Goal: Find contact information: Find contact information

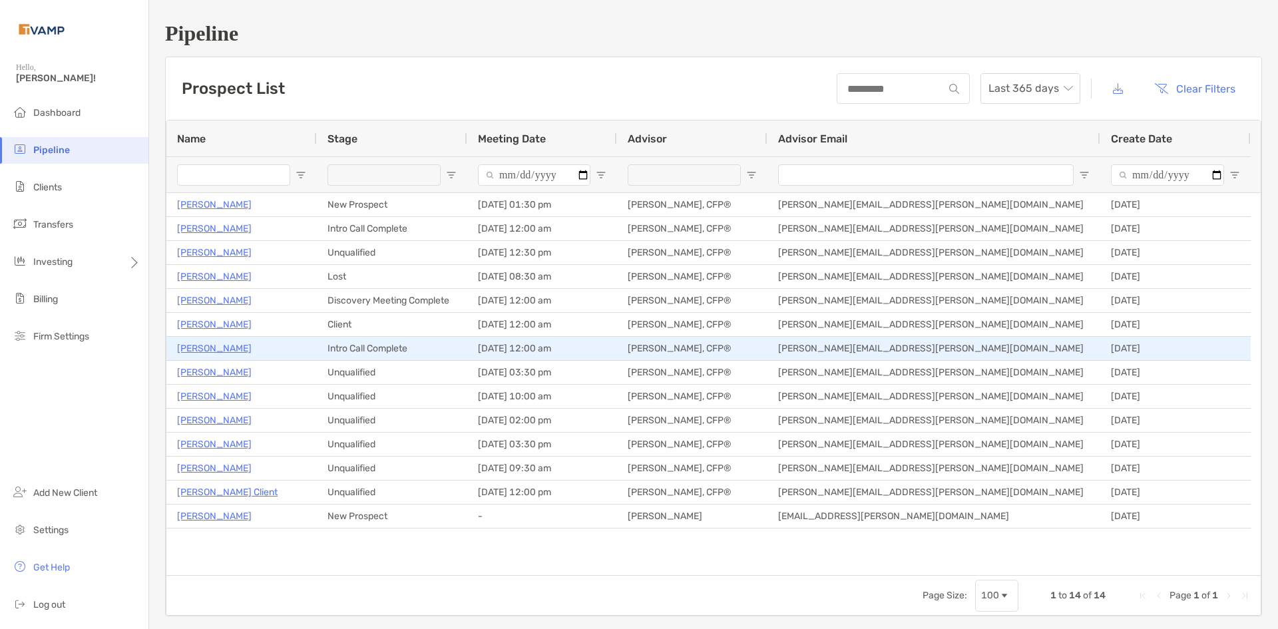
click at [196, 350] on p "John Iozzia" at bounding box center [214, 348] width 75 height 17
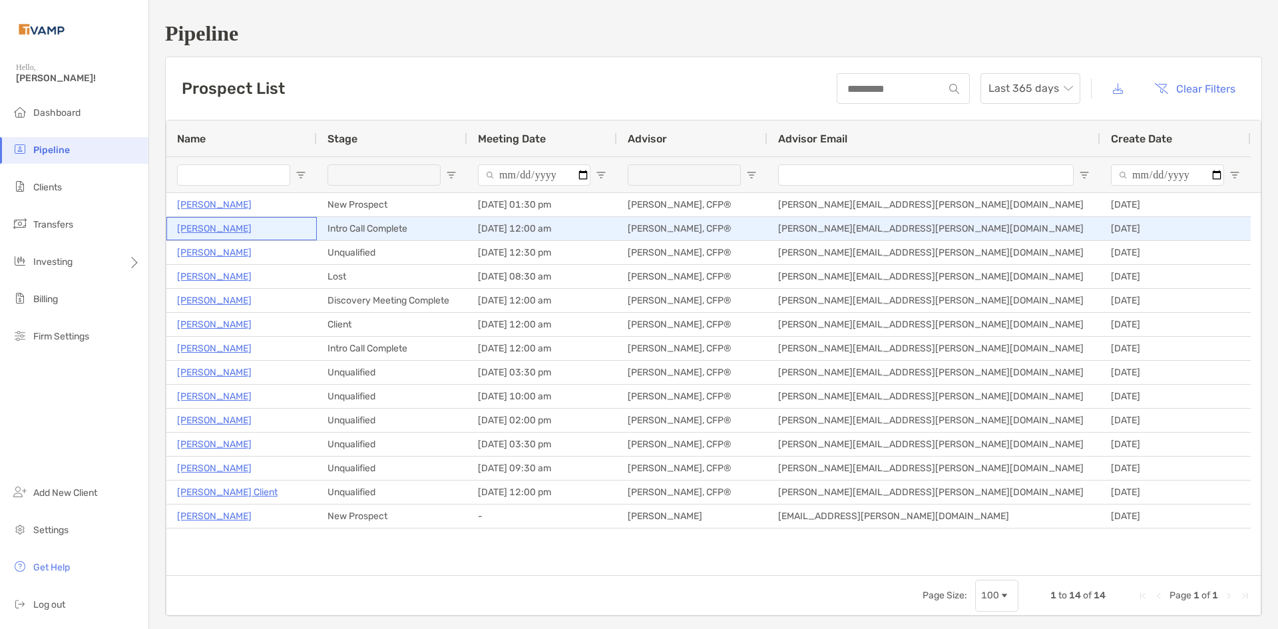
click at [230, 230] on p "[PERSON_NAME]" at bounding box center [214, 228] width 75 height 17
click at [233, 227] on p "[PERSON_NAME]" at bounding box center [214, 228] width 75 height 17
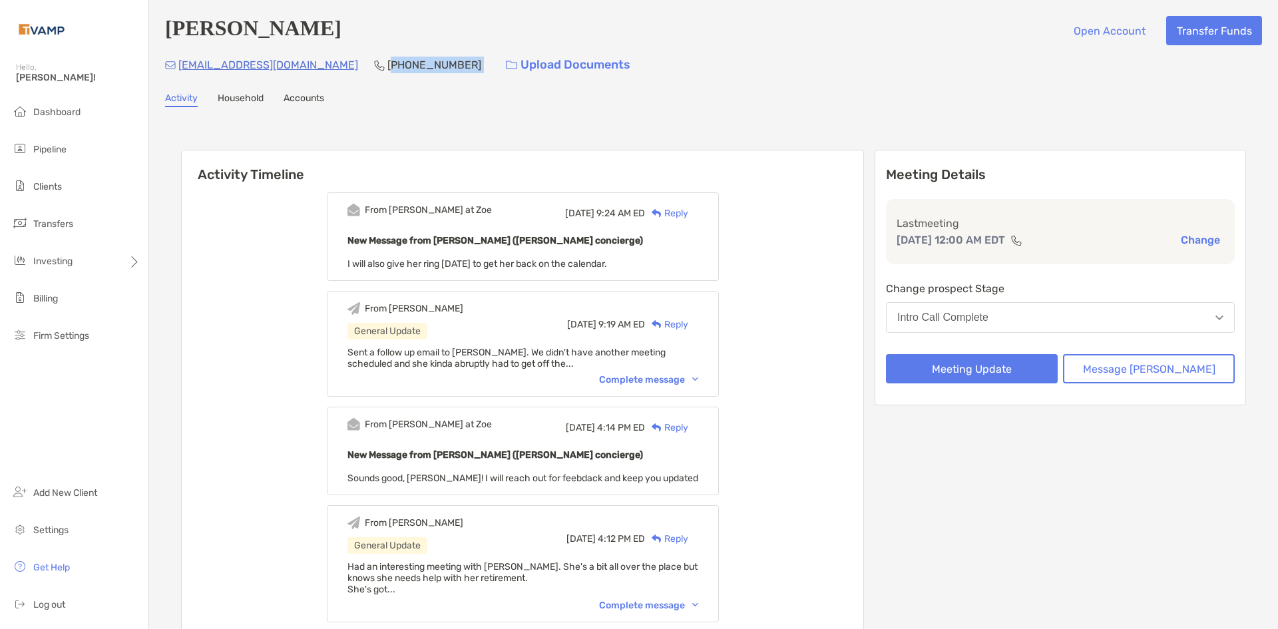
drag, startPoint x: 449, startPoint y: 65, endPoint x: 423, endPoint y: 61, distance: 26.9
click at [368, 71] on div "ashwood.mgr@mansermar.com (205) 528-1226 Upload Documents" at bounding box center [713, 65] width 1097 height 29
drag, startPoint x: 457, startPoint y: 8, endPoint x: 447, endPoint y: 43, distance: 36.7
drag, startPoint x: 443, startPoint y: 63, endPoint x: 365, endPoint y: 75, distance: 78.8
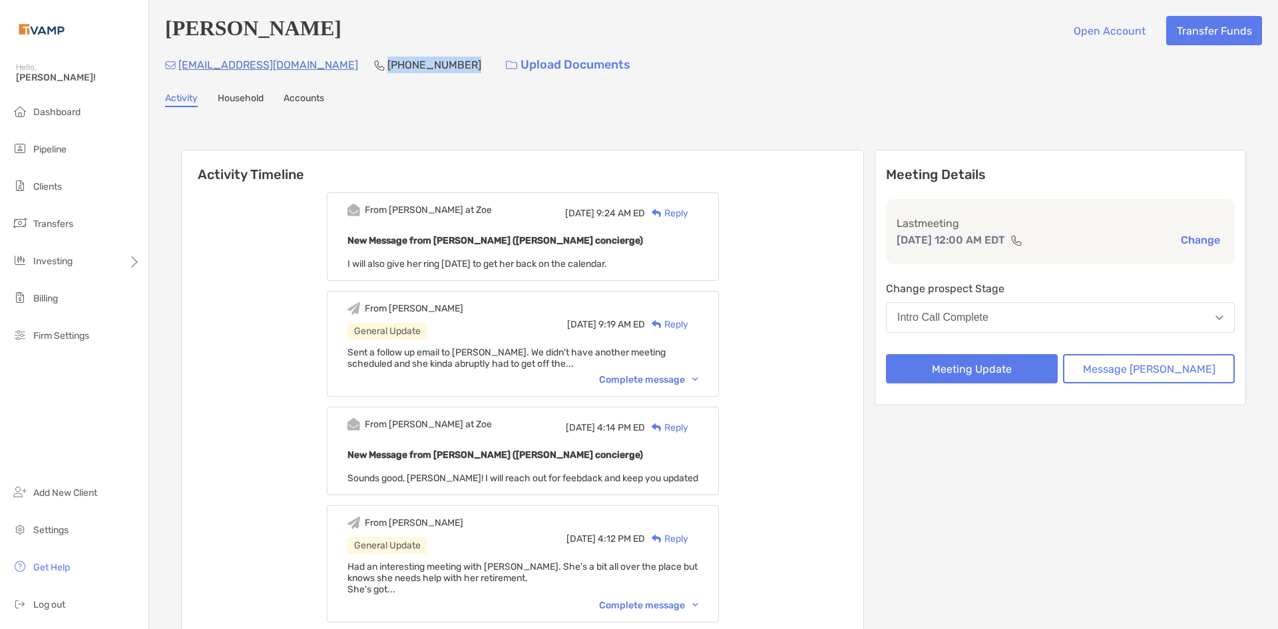
click at [365, 75] on div "ashwood.mgr@mansermar.com (205) 528-1226 Upload Documents" at bounding box center [713, 65] width 1097 height 29
copy p "(205) 528-1226"
drag, startPoint x: 333, startPoint y: 65, endPoint x: 179, endPoint y: 52, distance: 155.0
click at [179, 52] on div "ashwood.mgr@mansermar.com (205) 528-1226 Upload Documents" at bounding box center [713, 65] width 1097 height 29
copy p "ashwood.mgr@mansermar.com"
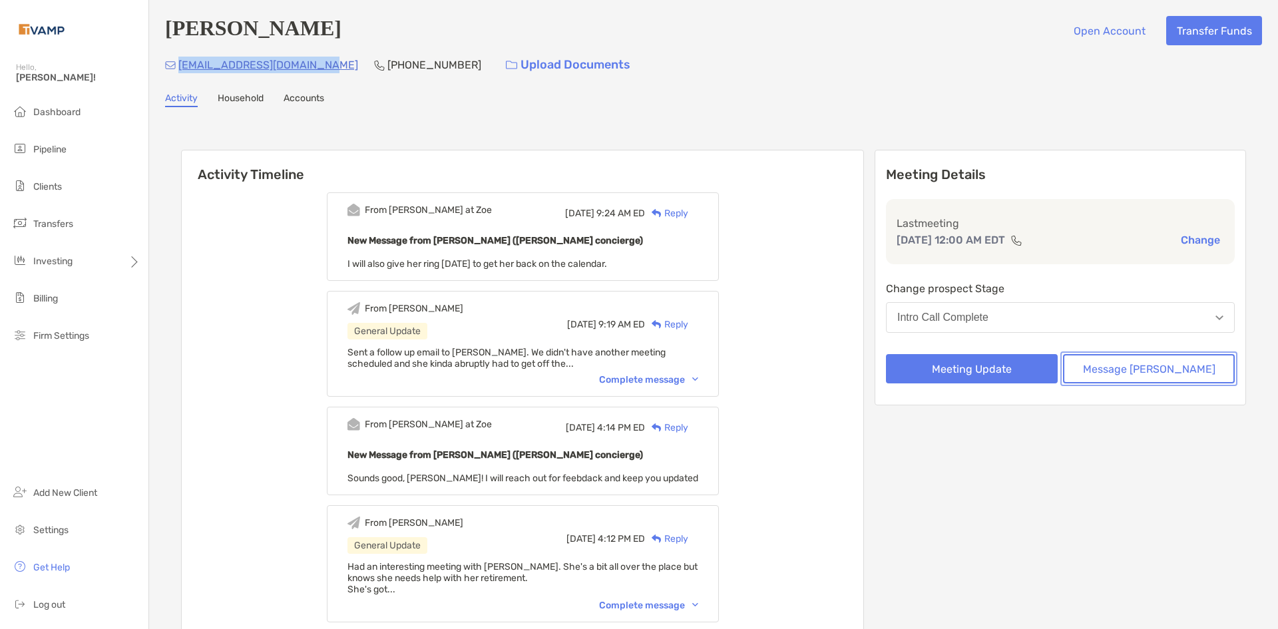
click at [1179, 375] on button "Message [PERSON_NAME]" at bounding box center [1149, 368] width 172 height 29
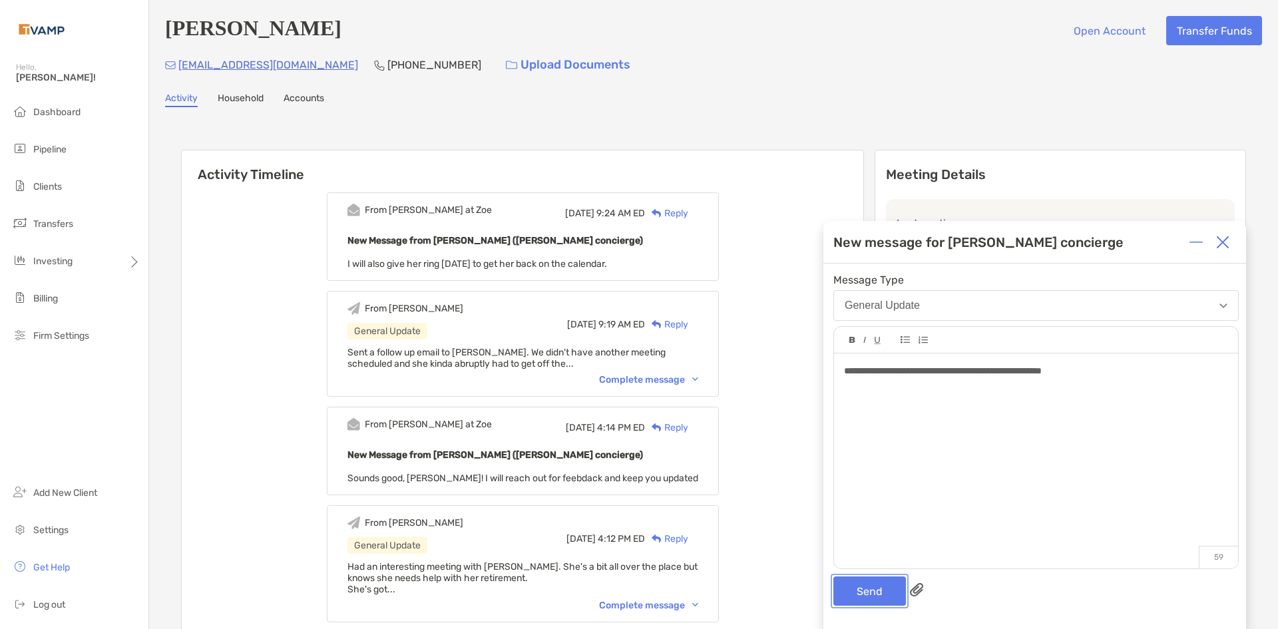
click at [878, 602] on button "Send" at bounding box center [869, 590] width 73 height 29
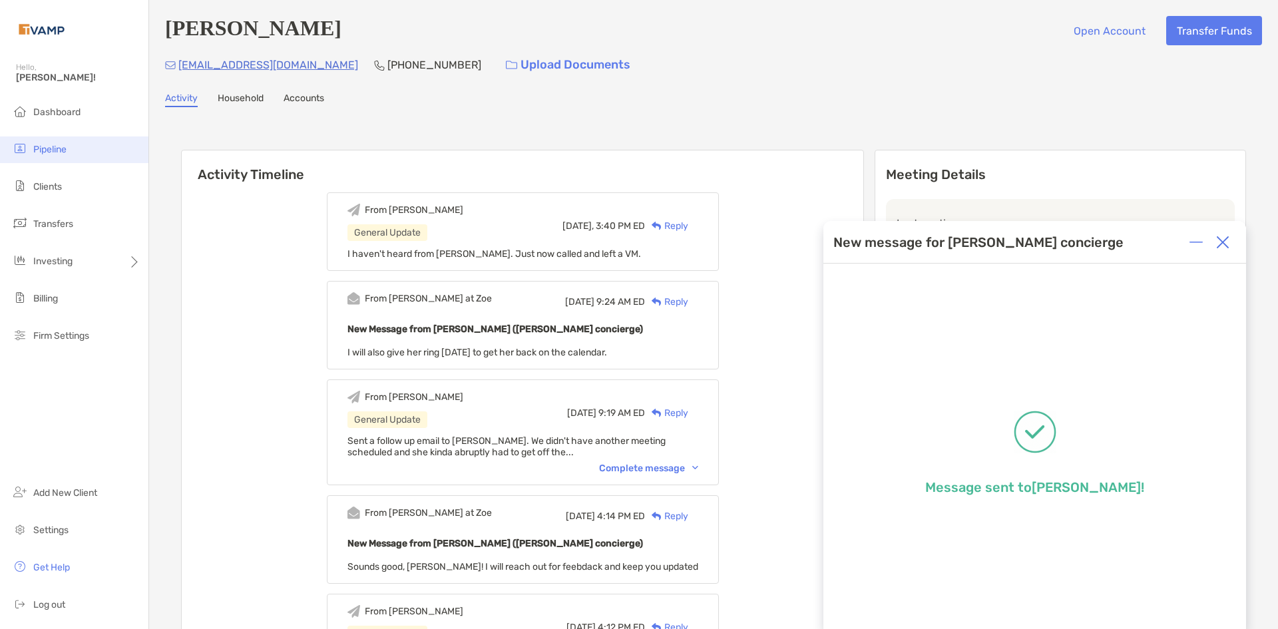
click at [36, 146] on span "Pipeline" at bounding box center [49, 149] width 33 height 11
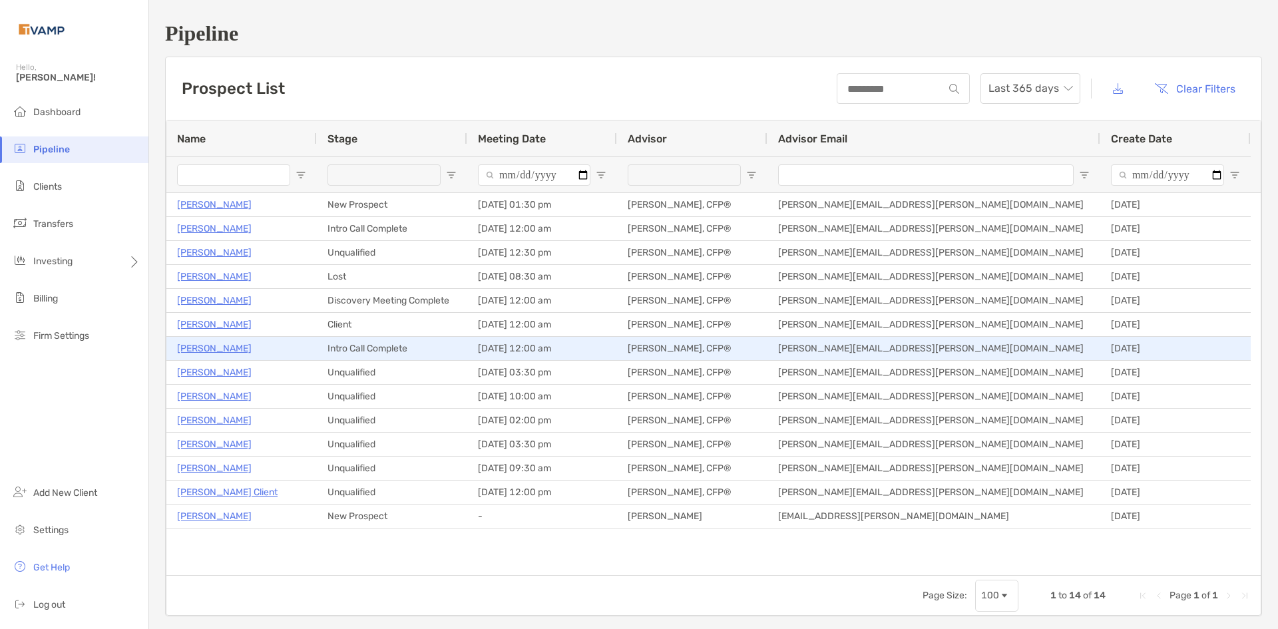
click at [210, 348] on p "[PERSON_NAME]" at bounding box center [214, 348] width 75 height 17
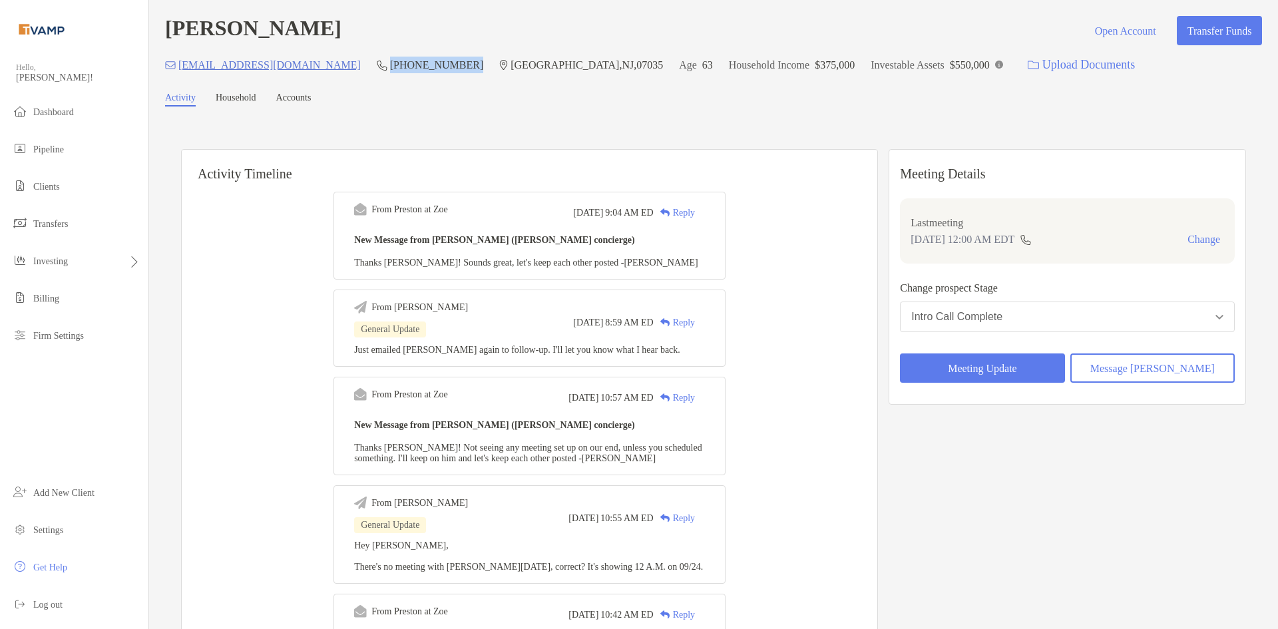
drag, startPoint x: 396, startPoint y: 67, endPoint x: 317, endPoint y: 62, distance: 79.4
click at [317, 62] on div "[EMAIL_ADDRESS][DOMAIN_NAME] (551) 579-[STREET_ADDRESS] Age [DEMOGRAPHIC_DATA] …" at bounding box center [713, 65] width 1097 height 29
copy p "[PHONE_NUMBER]"
drag, startPoint x: 293, startPoint y: 65, endPoint x: 179, endPoint y: 64, distance: 113.8
click at [179, 64] on div "[EMAIL_ADDRESS][DOMAIN_NAME] (551) 579-[STREET_ADDRESS] Age [DEMOGRAPHIC_DATA] …" at bounding box center [713, 65] width 1097 height 29
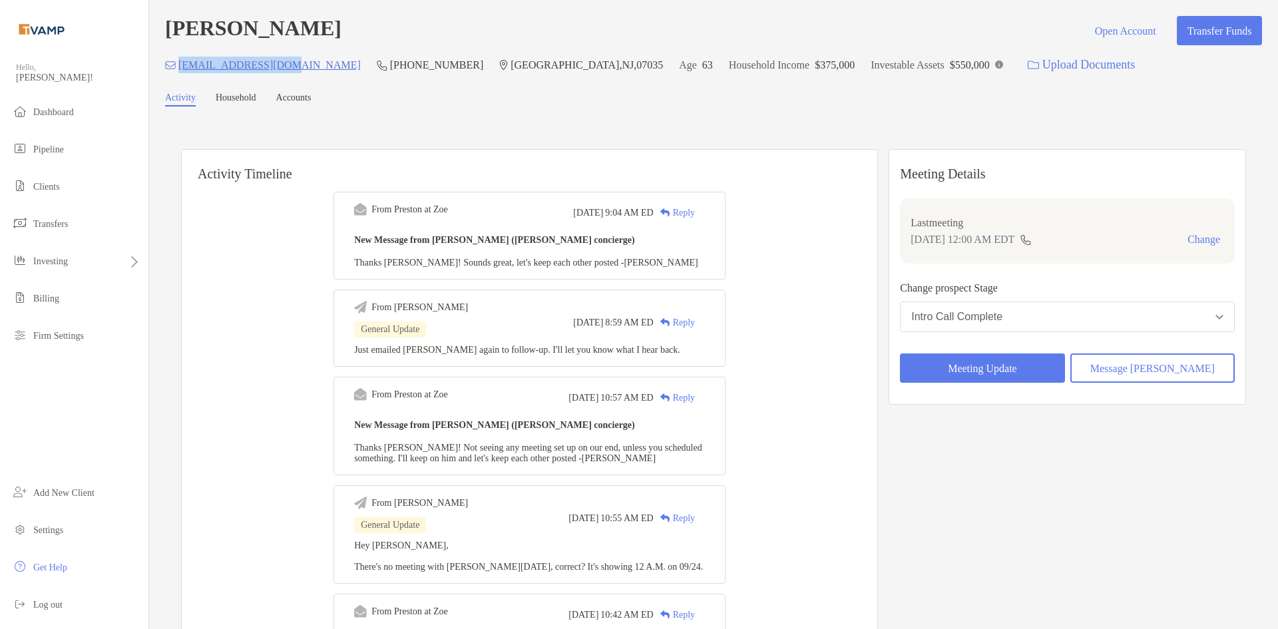
copy p "[EMAIL_ADDRESS][DOMAIN_NAME]"
click at [1191, 378] on button "Message [PERSON_NAME]" at bounding box center [1152, 367] width 164 height 29
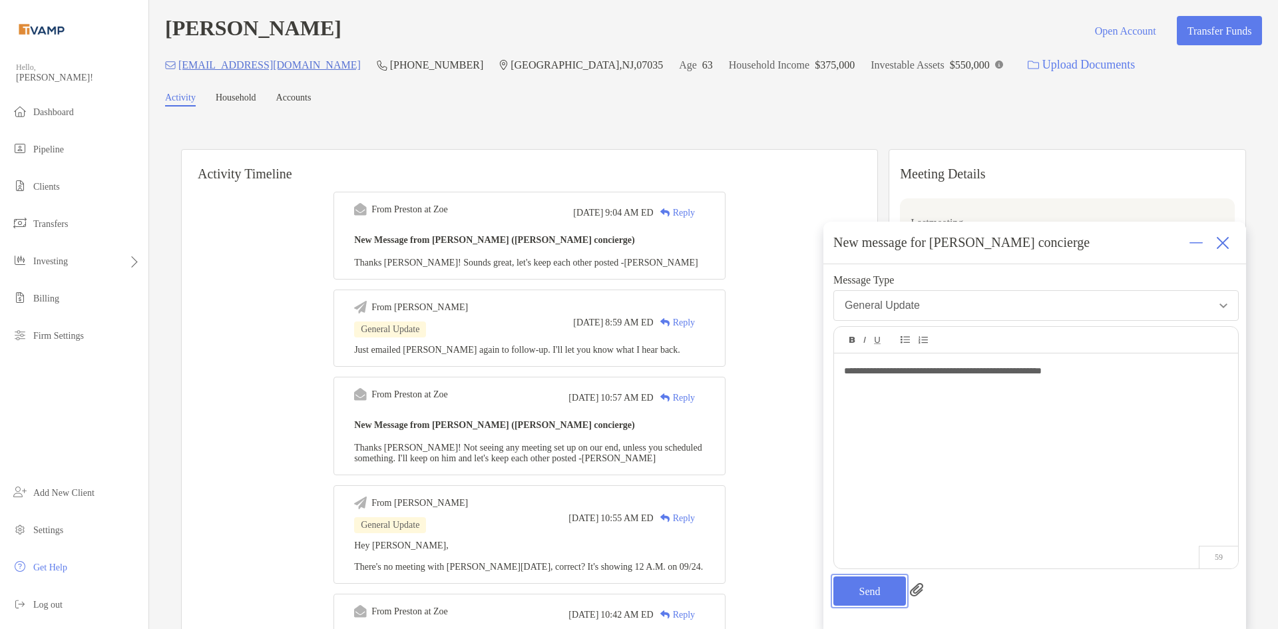
click at [868, 595] on button "Send" at bounding box center [869, 590] width 73 height 29
